Goal: Transaction & Acquisition: Purchase product/service

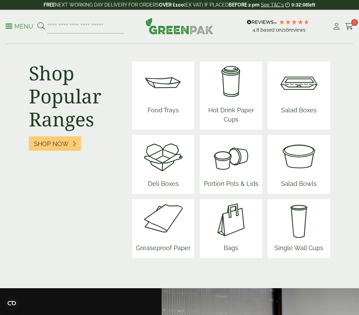
scroll to position [941, 0]
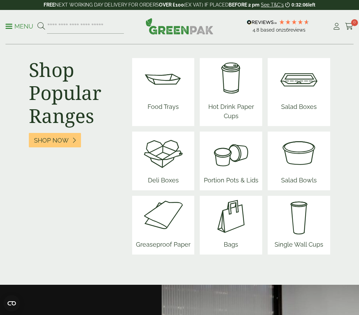
click at [300, 173] on img at bounding box center [298, 151] width 41 height 41
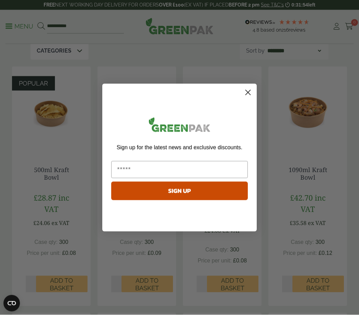
scroll to position [115, 0]
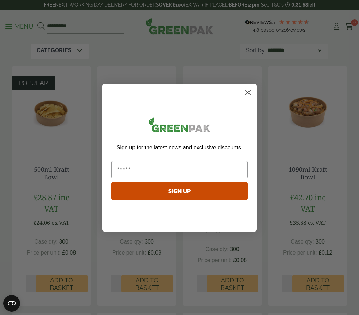
click at [252, 98] on icon "Close dialog" at bounding box center [248, 92] width 12 height 12
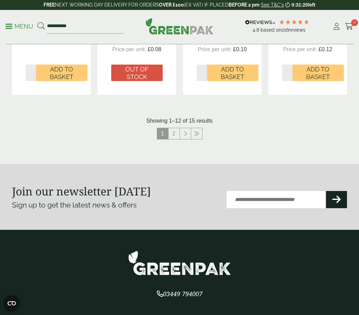
scroll to position [812, 0]
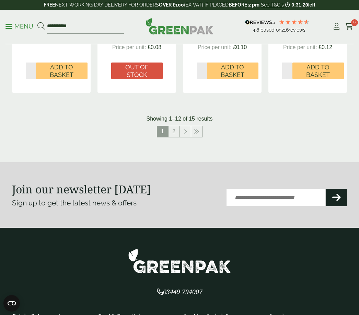
click at [175, 130] on link "2" at bounding box center [173, 131] width 11 height 11
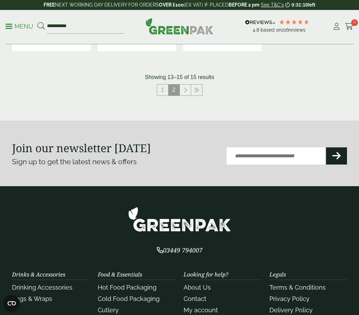
scroll to position [370, 0]
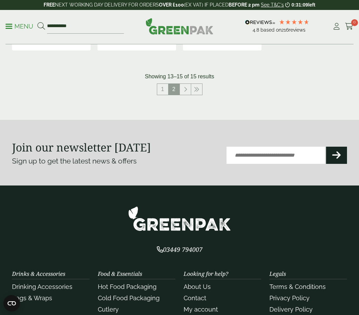
click at [202, 87] on nav "1 2" at bounding box center [179, 90] width 335 height 14
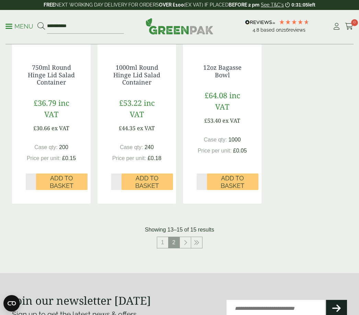
scroll to position [218, 0]
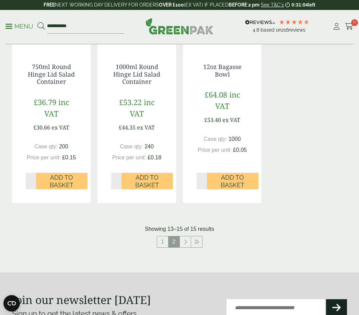
click at [166, 240] on link "1" at bounding box center [162, 241] width 11 height 11
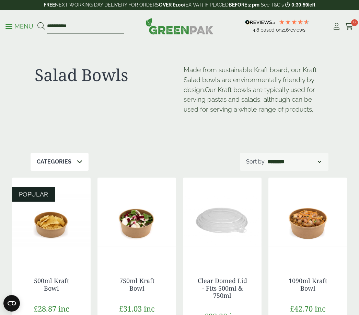
scroll to position [10, 0]
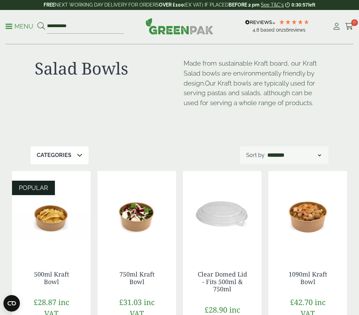
click at [23, 23] on p "Menu" at bounding box center [19, 26] width 28 height 8
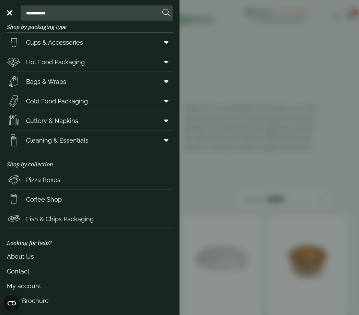
scroll to position [11, 0]
click at [27, 58] on span "Hot Food Packaging" at bounding box center [55, 62] width 59 height 9
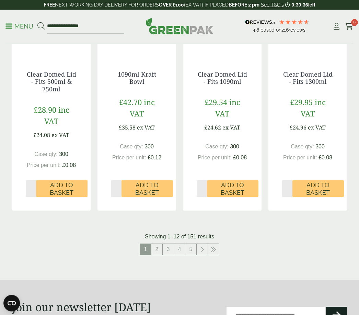
scroll to position [748, 0]
click at [156, 249] on link "2" at bounding box center [156, 249] width 11 height 11
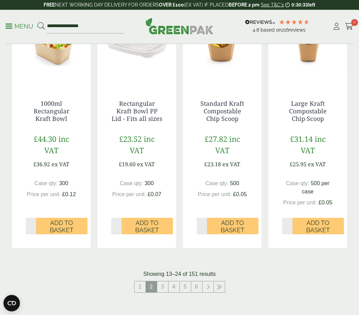
click at [315, 289] on nav "1 2 3 4 5 6" at bounding box center [179, 288] width 335 height 14
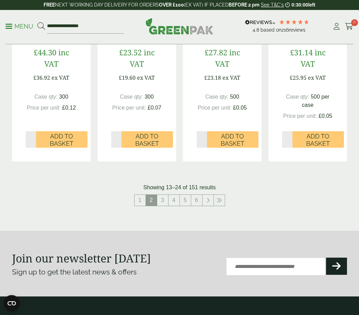
scroll to position [868, 0]
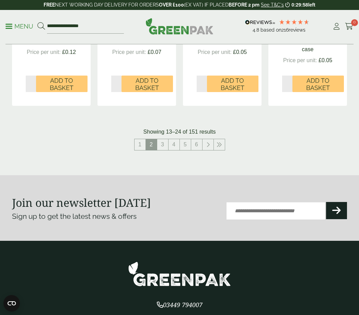
click at [164, 142] on link "3" at bounding box center [162, 144] width 11 height 11
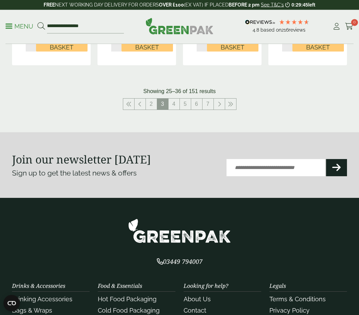
scroll to position [902, 0]
click at [232, 101] on icon at bounding box center [230, 103] width 5 height 5
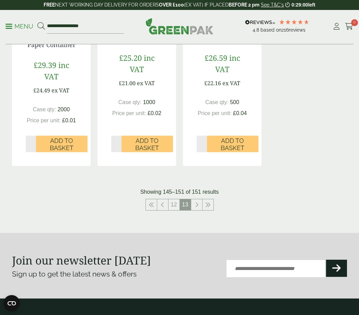
scroll to position [588, 0]
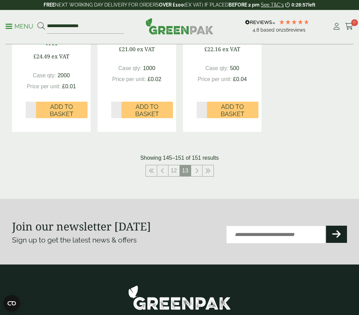
click at [210, 170] on link at bounding box center [207, 170] width 11 height 11
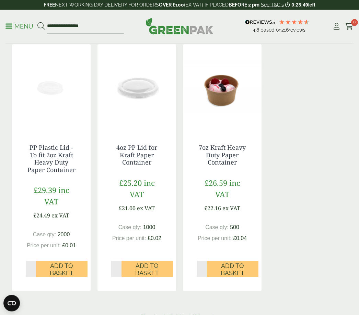
scroll to position [432, 0]
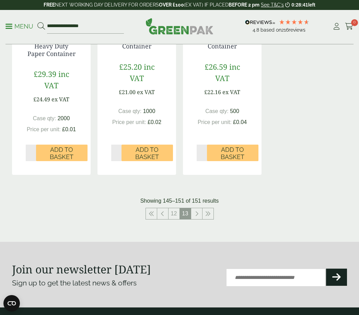
click at [200, 210] on link at bounding box center [196, 213] width 11 height 11
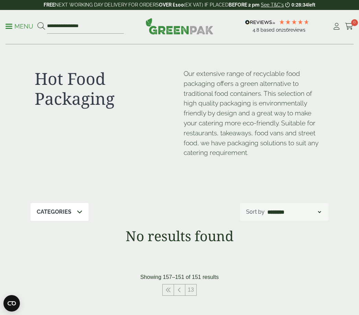
click at [15, 24] on p "Menu" at bounding box center [19, 26] width 28 height 8
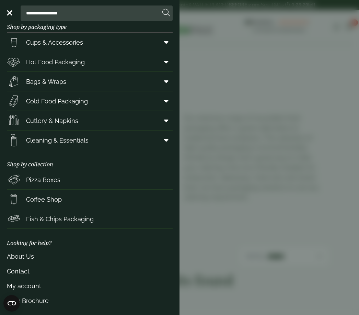
scroll to position [11, 0]
click at [93, 45] on link "Cups & Accessories" at bounding box center [90, 42] width 166 height 19
click at [116, 82] on link "Bags & Wraps" at bounding box center [90, 81] width 166 height 19
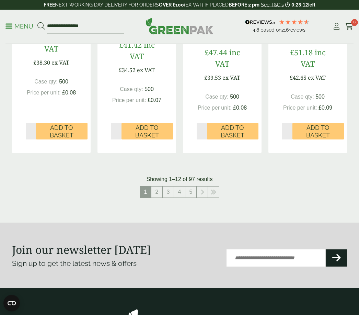
scroll to position [748, 0]
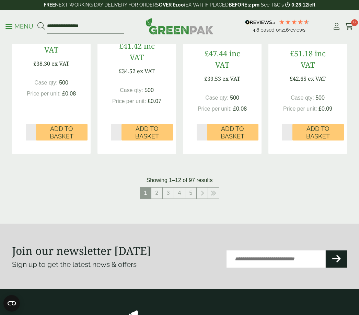
click at [158, 192] on link "2" at bounding box center [156, 192] width 11 height 11
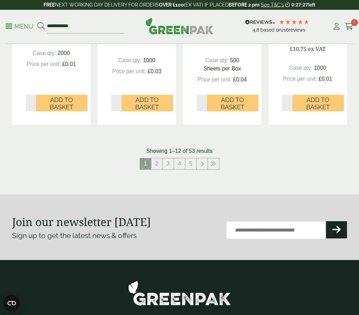
scroll to position [803, 0]
click at [157, 163] on link "2" at bounding box center [156, 163] width 11 height 11
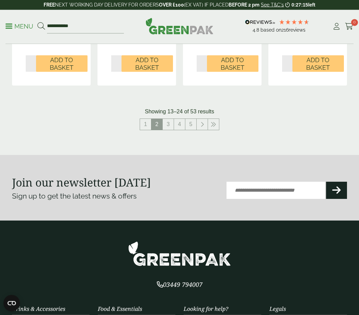
scroll to position [871, 0]
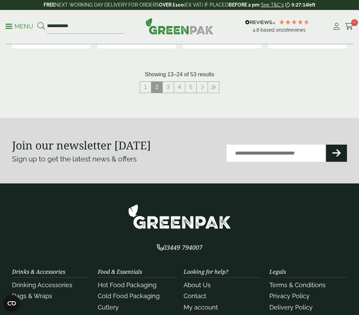
click at [167, 86] on link "3" at bounding box center [168, 87] width 11 height 11
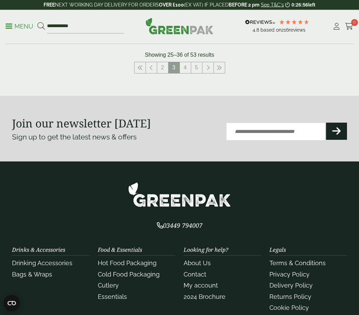
scroll to position [868, 0]
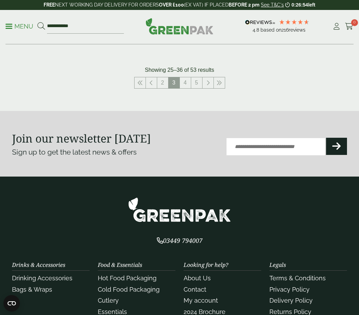
click at [184, 77] on link "4" at bounding box center [185, 82] width 11 height 11
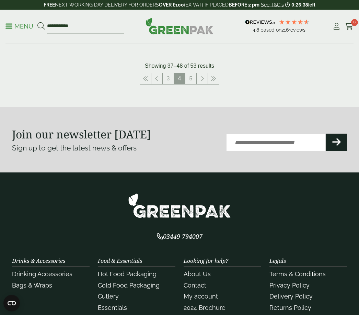
scroll to position [862, 0]
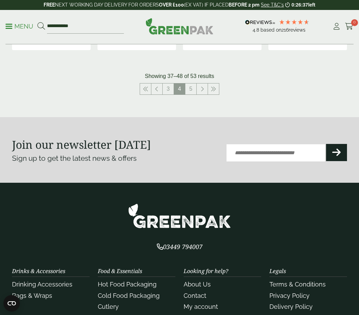
click at [193, 85] on link "5" at bounding box center [190, 88] width 11 height 11
